Goal: Task Accomplishment & Management: Complete application form

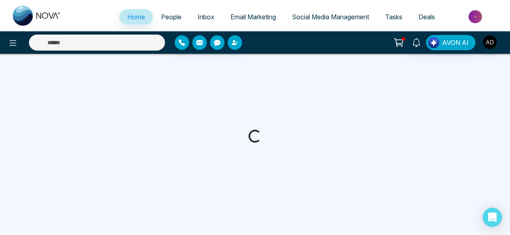
select select "*"
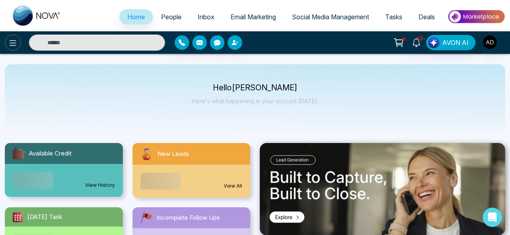
click at [12, 41] on icon at bounding box center [13, 43] width 7 height 6
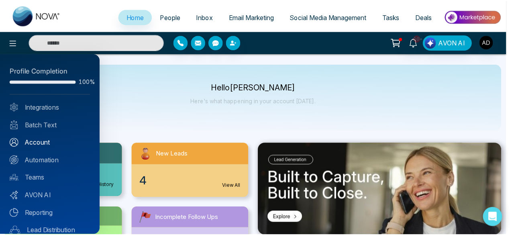
scroll to position [80, 0]
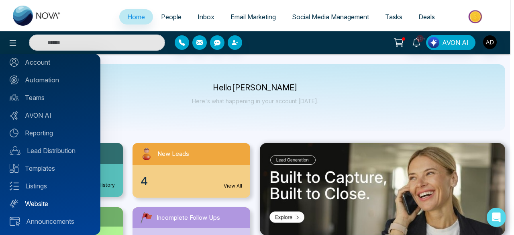
click at [47, 201] on link "Website" at bounding box center [50, 204] width 81 height 10
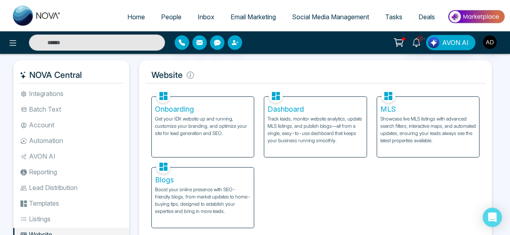
click at [196, 129] on p "Get your IDX website up and running, customize your branding, and optimize your…" at bounding box center [203, 126] width 96 height 22
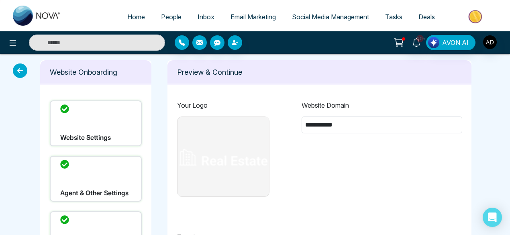
click at [18, 71] on icon at bounding box center [20, 70] width 14 height 14
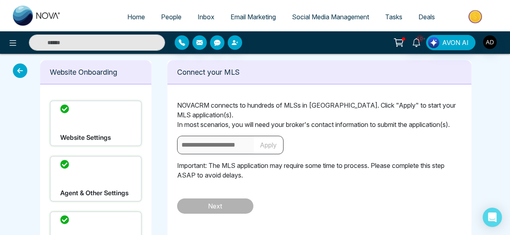
type input "**********"
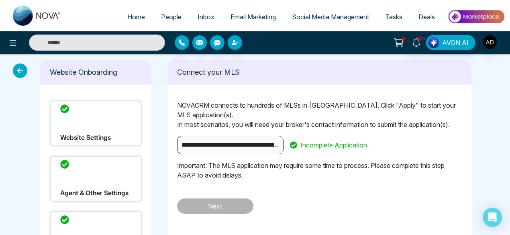
click at [22, 69] on icon at bounding box center [20, 70] width 14 height 14
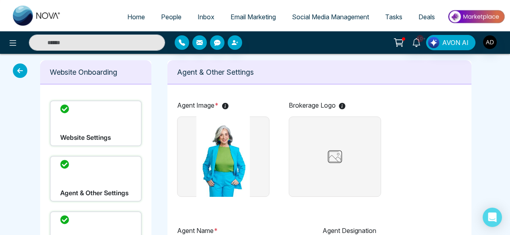
click at [22, 69] on icon at bounding box center [20, 70] width 14 height 14
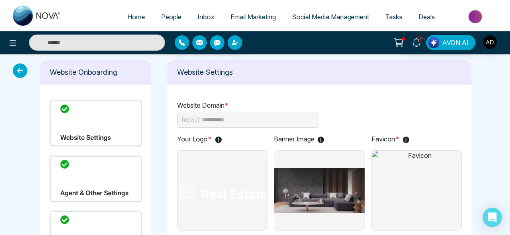
click at [22, 69] on icon at bounding box center [20, 70] width 14 height 14
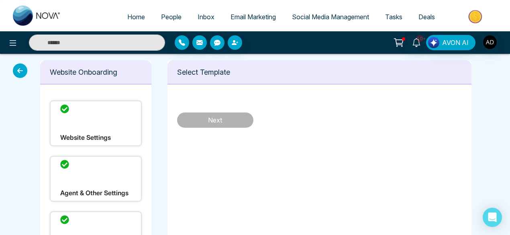
click at [22, 69] on icon at bounding box center [20, 70] width 14 height 14
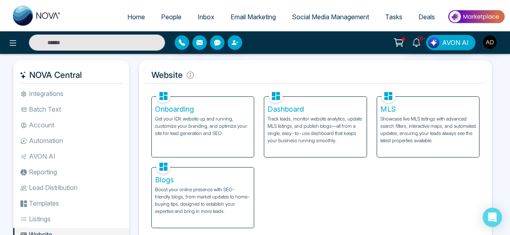
click at [304, 126] on p "Track leads, monitor website analytics, update MLS listings, and publish blogs—…" at bounding box center [315, 129] width 96 height 29
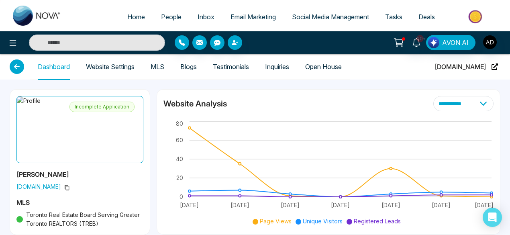
click at [20, 63] on icon at bounding box center [17, 66] width 14 height 14
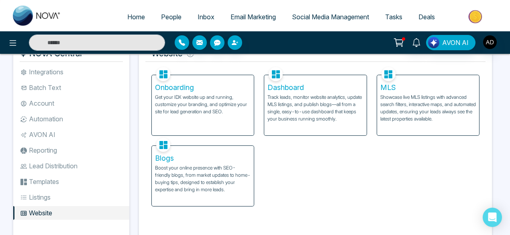
scroll to position [22, 0]
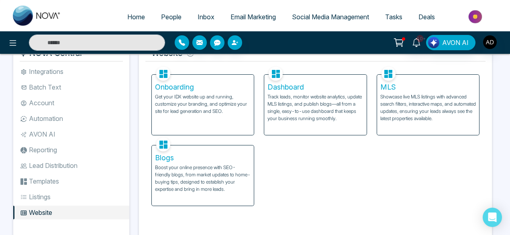
click at [296, 116] on p "Track leads, monitor website analytics, update MLS listings, and publish blogs—…" at bounding box center [315, 107] width 96 height 29
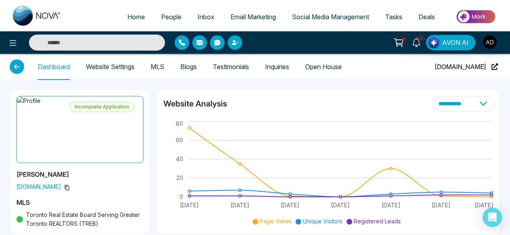
click at [128, 65] on link "Website Settings" at bounding box center [110, 66] width 49 height 7
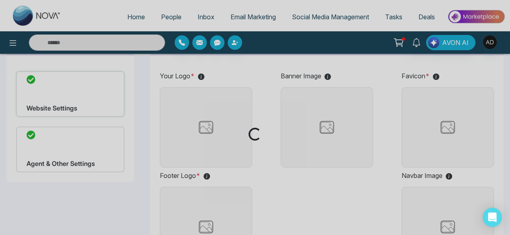
scroll to position [55, 0]
type input "**********"
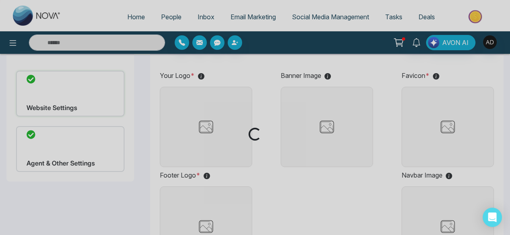
type input "**********"
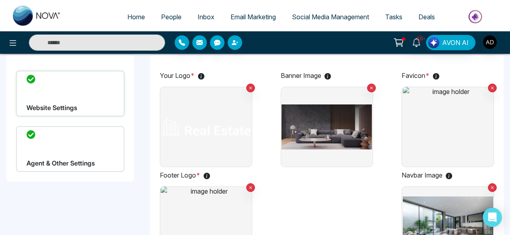
click at [92, 159] on div "Agent & Other Settings" at bounding box center [70, 149] width 108 height 46
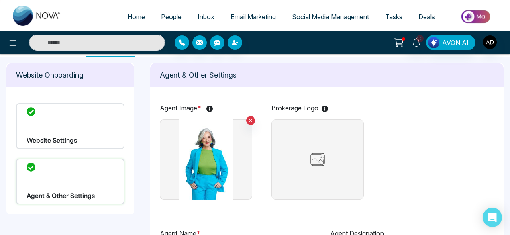
scroll to position [0, 0]
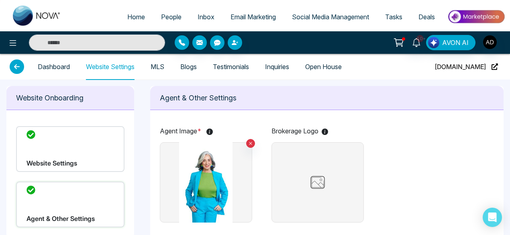
click at [102, 143] on div "Website Settings" at bounding box center [70, 149] width 108 height 46
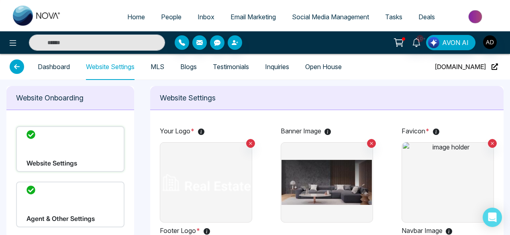
click at [61, 63] on link "Dashboard" at bounding box center [54, 66] width 32 height 7
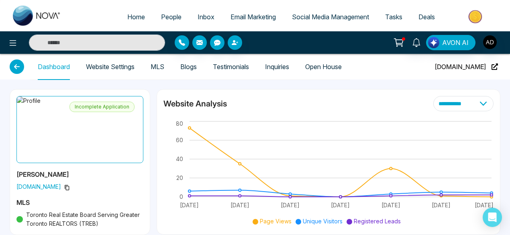
click at [20, 69] on icon at bounding box center [17, 66] width 14 height 14
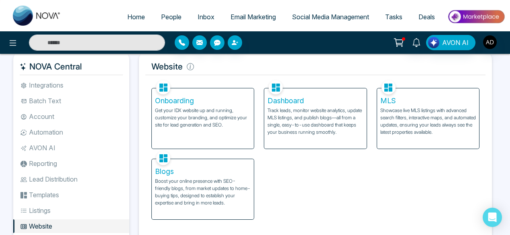
scroll to position [9, 0]
click at [188, 132] on div "Onboarding Get your IDX website up and running, customize your branding, and op…" at bounding box center [203, 118] width 102 height 60
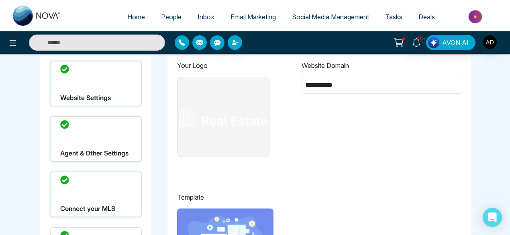
scroll to position [16, 0]
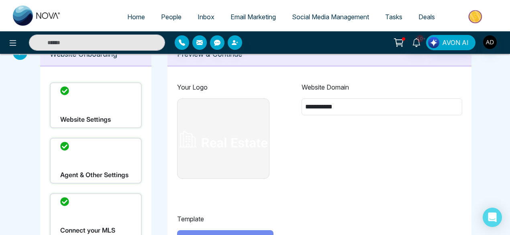
type input "**********"
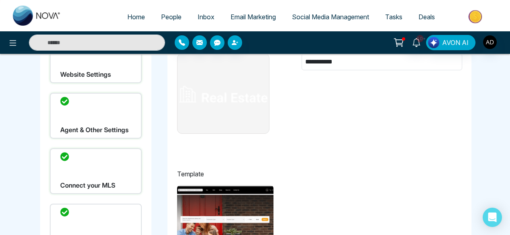
scroll to position [63, 0]
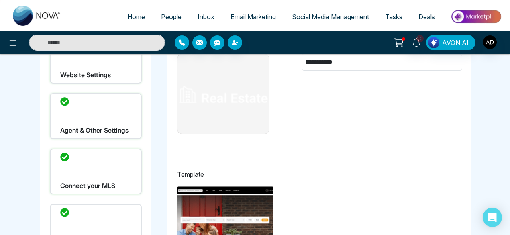
click at [112, 168] on div "Connect your MLS" at bounding box center [96, 172] width 92 height 46
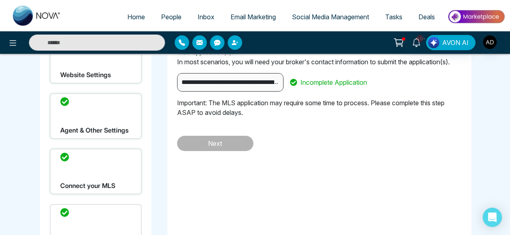
click at [104, 122] on div "Agent & Other Settings" at bounding box center [96, 116] width 92 height 46
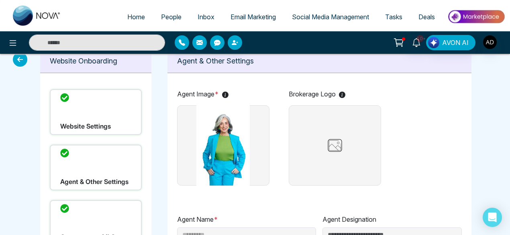
scroll to position [10, 0]
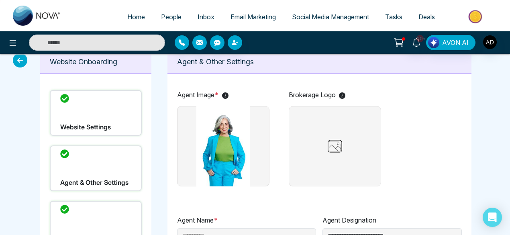
click at [104, 115] on div "Website Settings" at bounding box center [96, 113] width 92 height 46
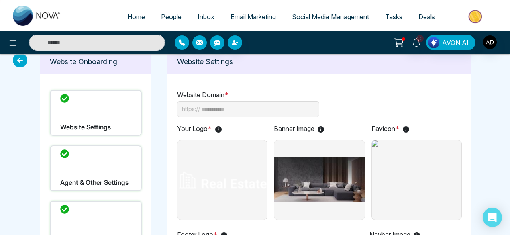
scroll to position [0, 0]
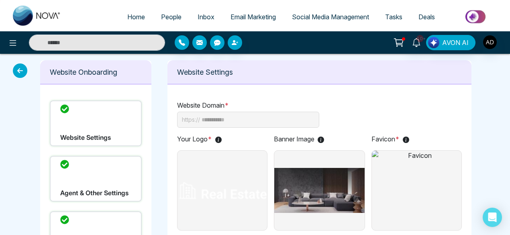
click at [22, 73] on icon at bounding box center [20, 70] width 14 height 14
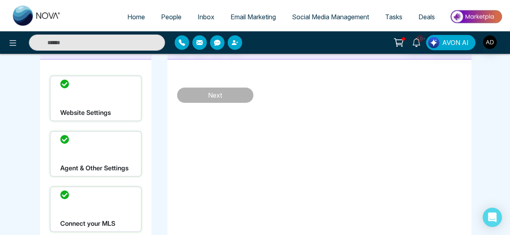
scroll to position [53, 0]
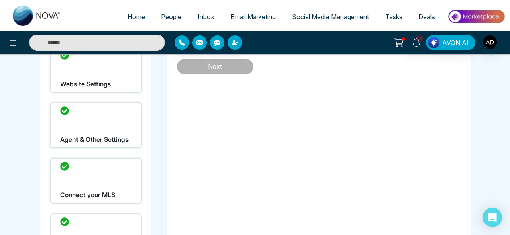
click at [125, 183] on div "Connect your MLS" at bounding box center [96, 181] width 92 height 46
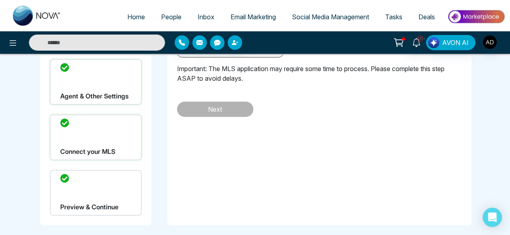
scroll to position [100, 0]
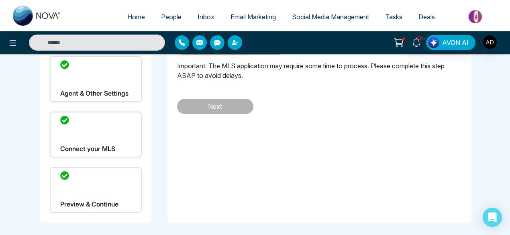
click at [111, 187] on div "Preview & Continue" at bounding box center [96, 190] width 92 height 46
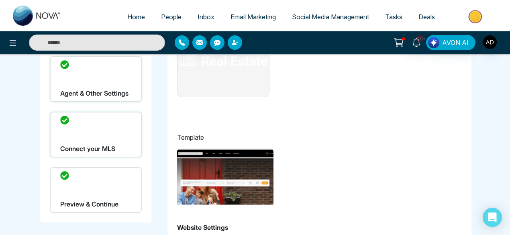
click at [113, 144] on div "Connect your MLS" at bounding box center [96, 135] width 92 height 46
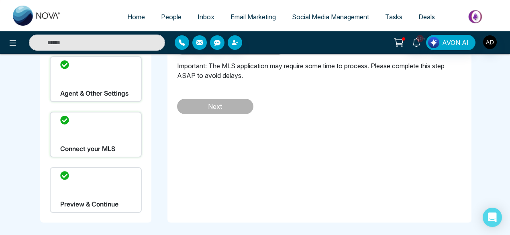
scroll to position [27, 0]
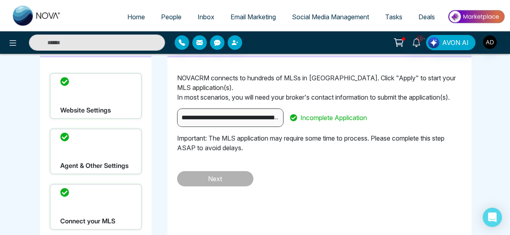
click at [102, 151] on div "Agent & Other Settings" at bounding box center [96, 151] width 92 height 46
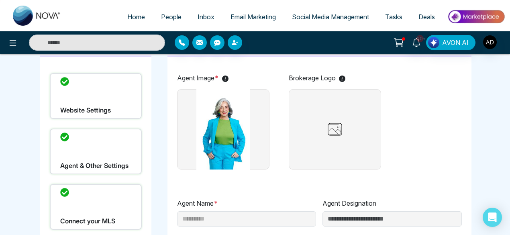
scroll to position [0, 0]
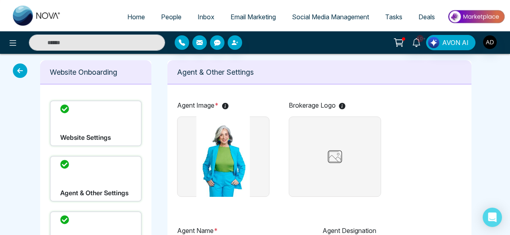
click at [112, 132] on div "Website Settings" at bounding box center [96, 123] width 92 height 46
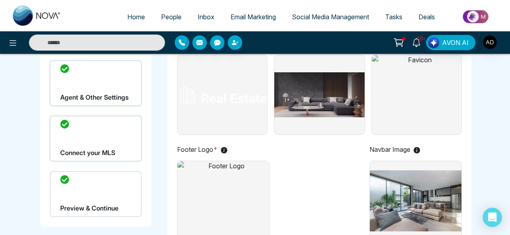
scroll to position [97, 0]
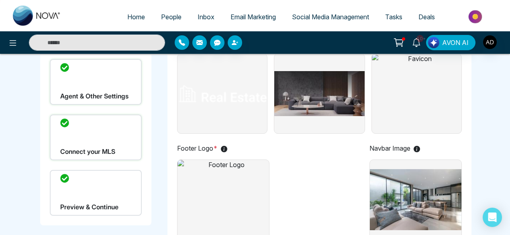
click at [106, 144] on div "Connect your MLS" at bounding box center [96, 137] width 92 height 46
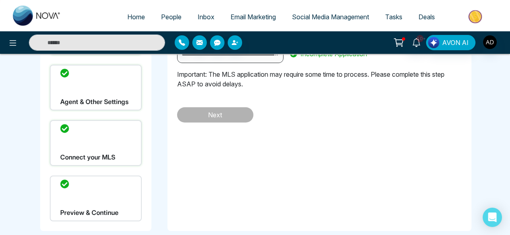
scroll to position [100, 0]
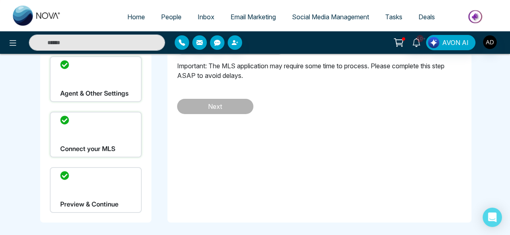
click at [120, 195] on div "Preview & Continue" at bounding box center [96, 190] width 92 height 46
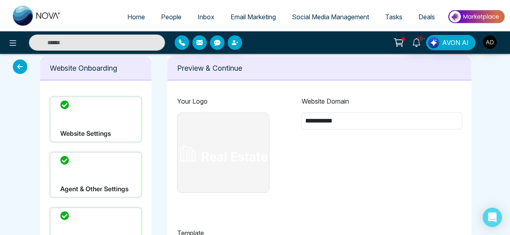
scroll to position [0, 0]
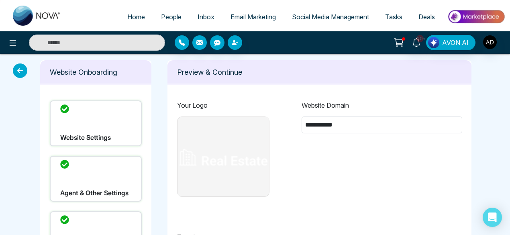
click at [20, 73] on icon at bounding box center [20, 70] width 14 height 14
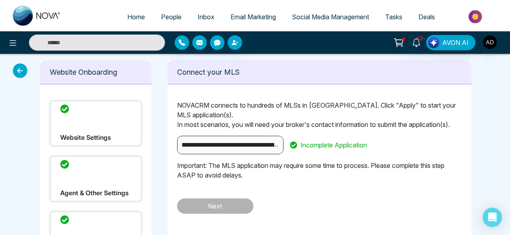
click at [20, 73] on icon at bounding box center [20, 70] width 14 height 14
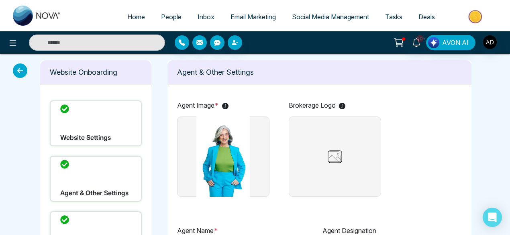
click at [20, 73] on icon at bounding box center [20, 70] width 14 height 14
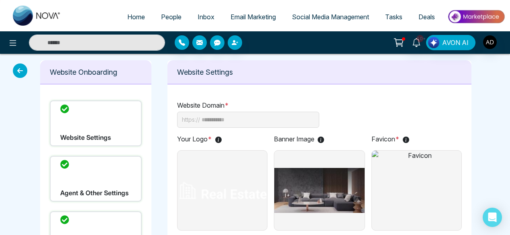
click at [20, 73] on icon at bounding box center [20, 70] width 14 height 14
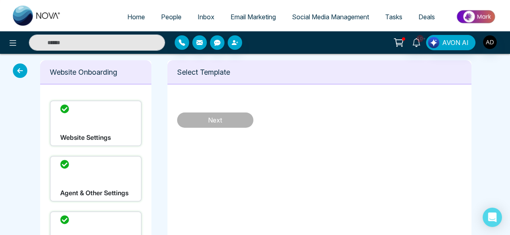
click at [20, 73] on icon at bounding box center [20, 70] width 14 height 14
